Goal: Information Seeking & Learning: Learn about a topic

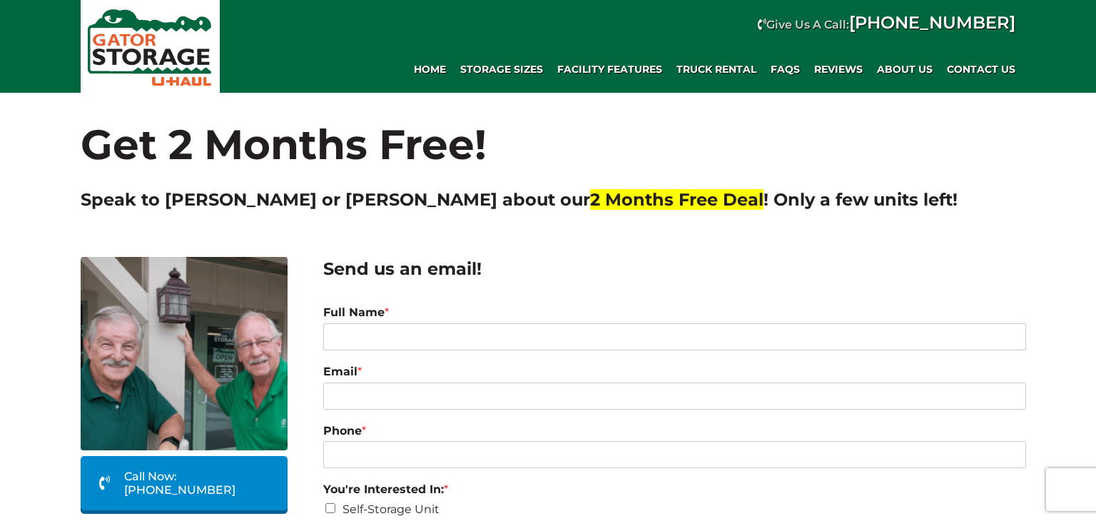
scroll to position [8, 0]
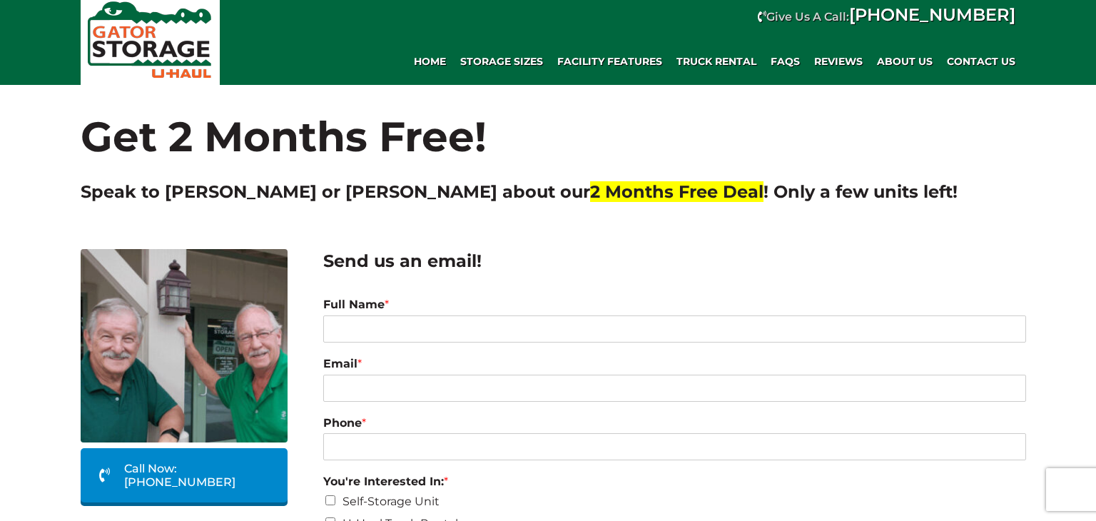
click at [590, 185] on span "2 Months Free Deal" at bounding box center [676, 191] width 173 height 21
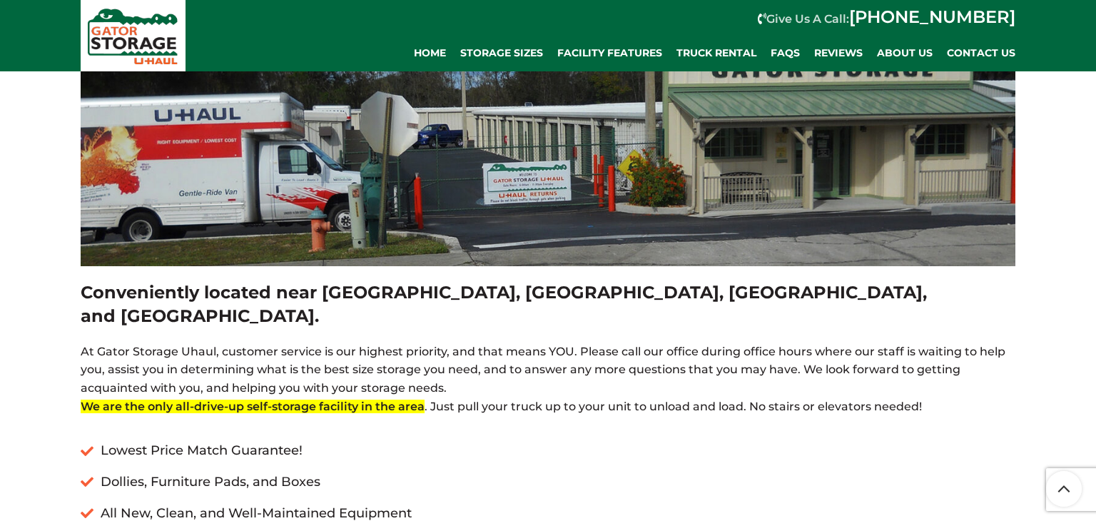
scroll to position [822, 0]
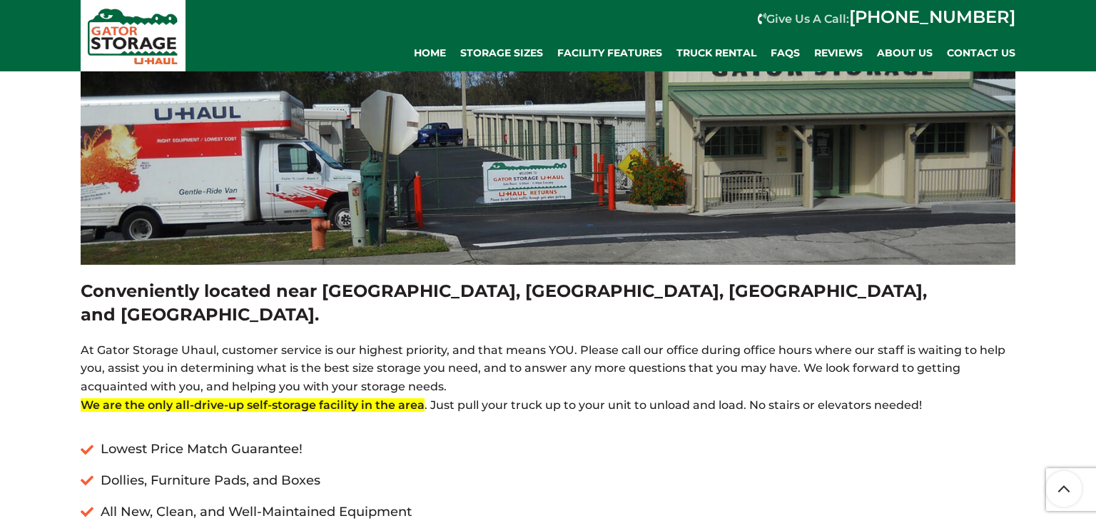
click at [404, 345] on header "At Gator Storage Uhaul, customer service is our highest priority, and that mean…" at bounding box center [548, 368] width 935 height 55
copy header "storage"
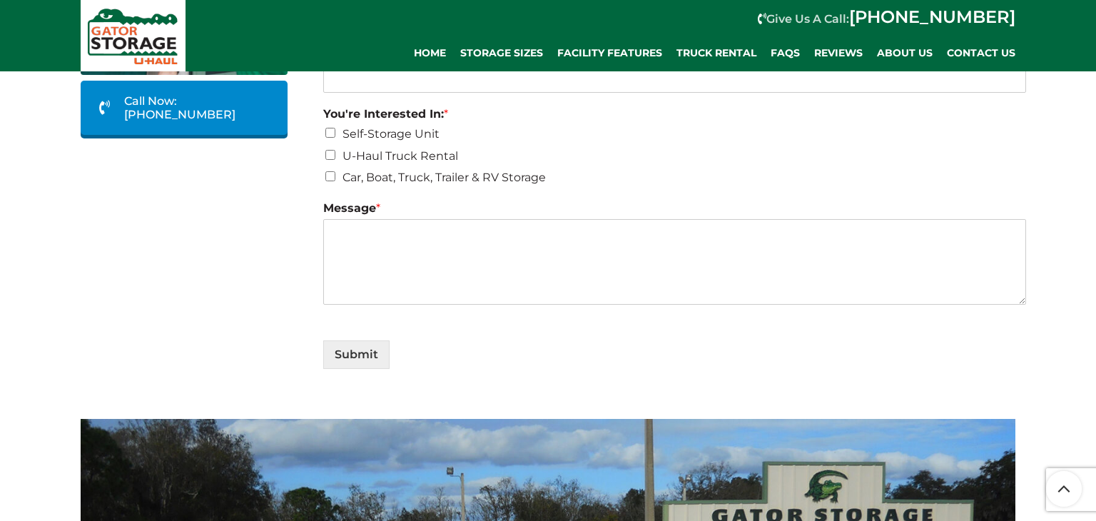
scroll to position [0, 0]
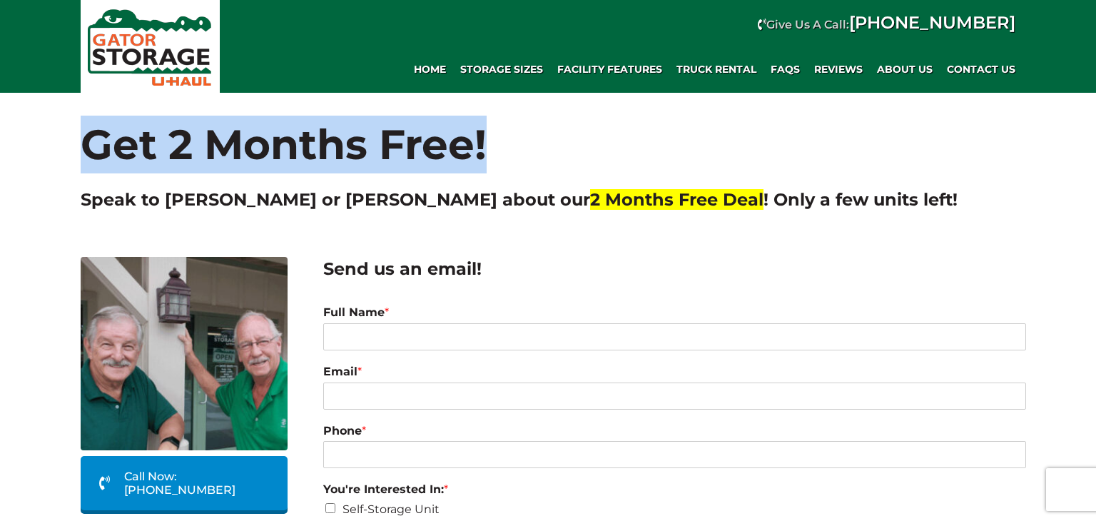
drag, startPoint x: 92, startPoint y: 133, endPoint x: 508, endPoint y: 137, distance: 415.9
click at [508, 138] on h1 "Get 2 Months Free!" at bounding box center [548, 133] width 935 height 81
copy h1 "Get 2 Months Free!"
click at [618, 133] on h1 "Get 2 Months Free!" at bounding box center [548, 133] width 935 height 81
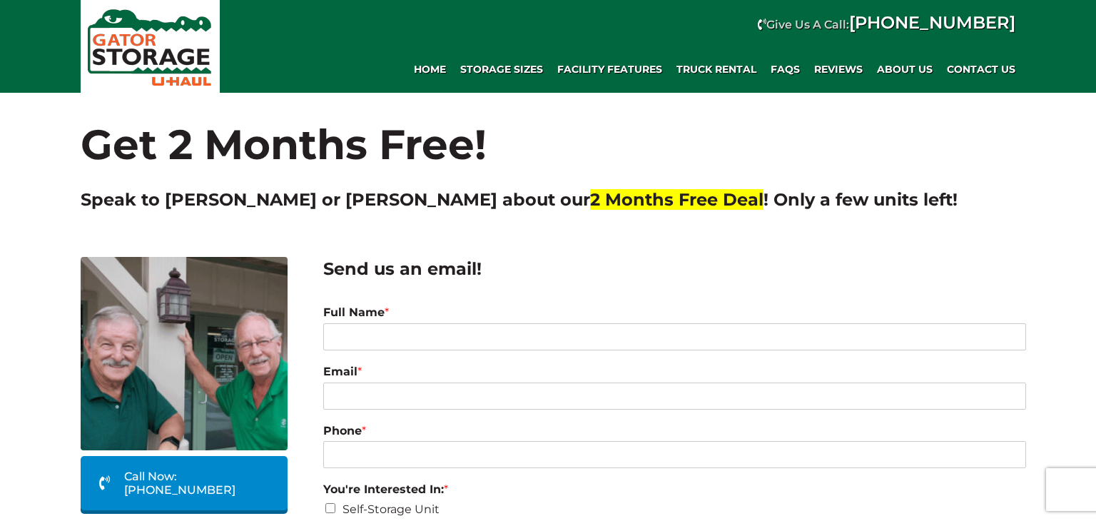
click at [572, 252] on div "Send us an email! Full Name * Email * Phone * You're Interested In: * Self-Stor…" at bounding box center [669, 522] width 728 height 544
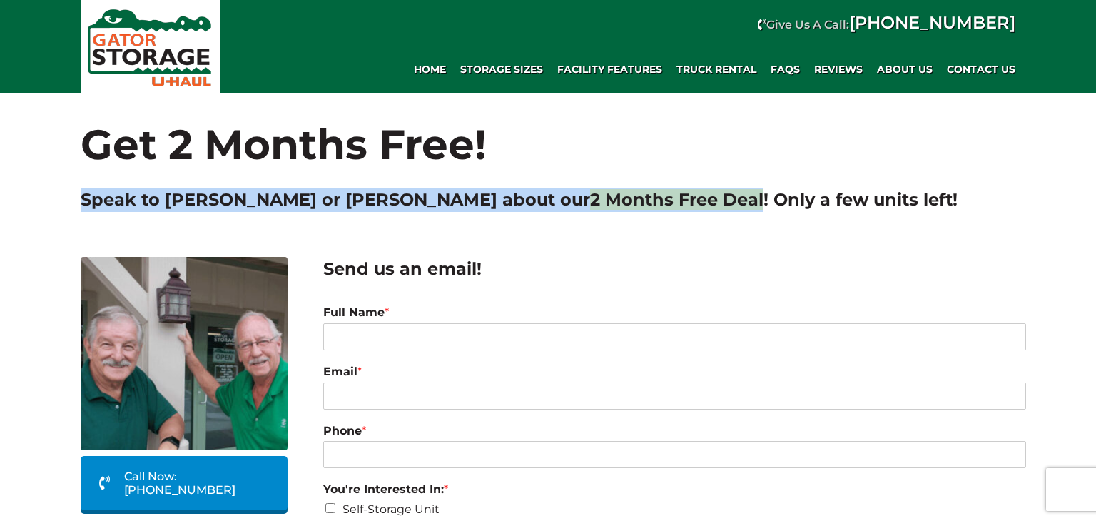
drag, startPoint x: 78, startPoint y: 193, endPoint x: 551, endPoint y: 196, distance: 473.0
click at [551, 196] on div "Speak to [PERSON_NAME] or [PERSON_NAME] about our 2 Months Free Deal ! Only a f…" at bounding box center [548, 219] width 956 height 62
copy h2 "Speak to [PERSON_NAME] or [PERSON_NAME] about our 2 Months Free Deal"
